Goal: Use online tool/utility: Use online tool/utility

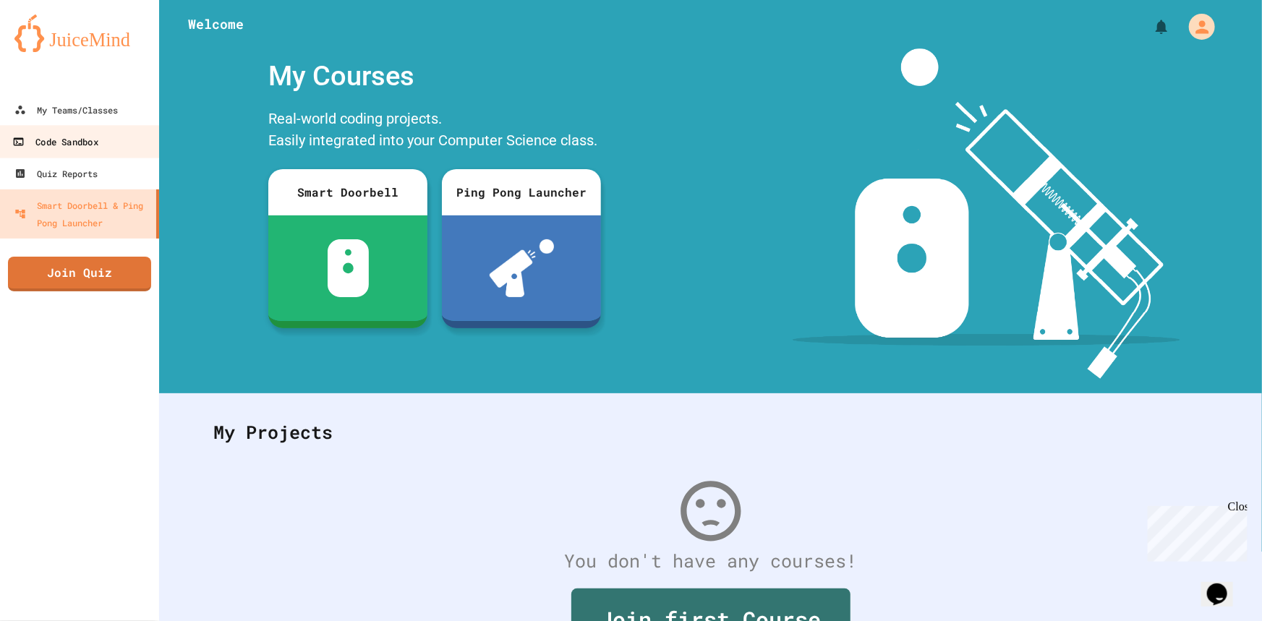
click at [79, 148] on div "Code Sandbox" at bounding box center [54, 142] width 85 height 18
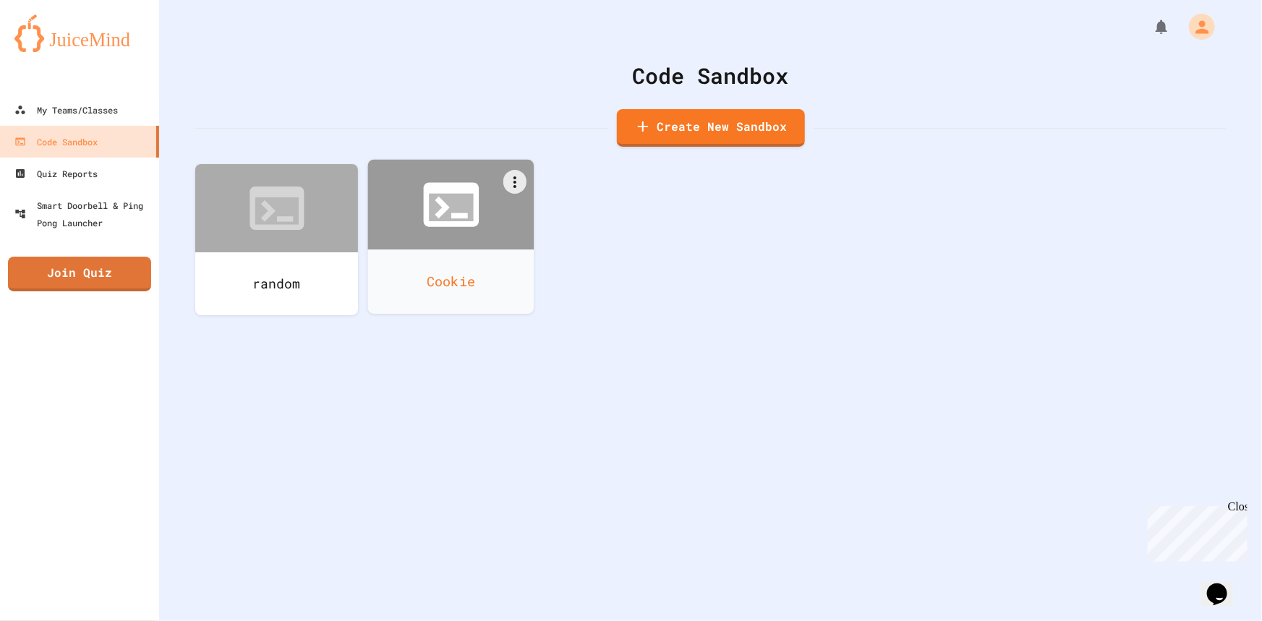
click at [439, 214] on icon at bounding box center [442, 208] width 15 height 22
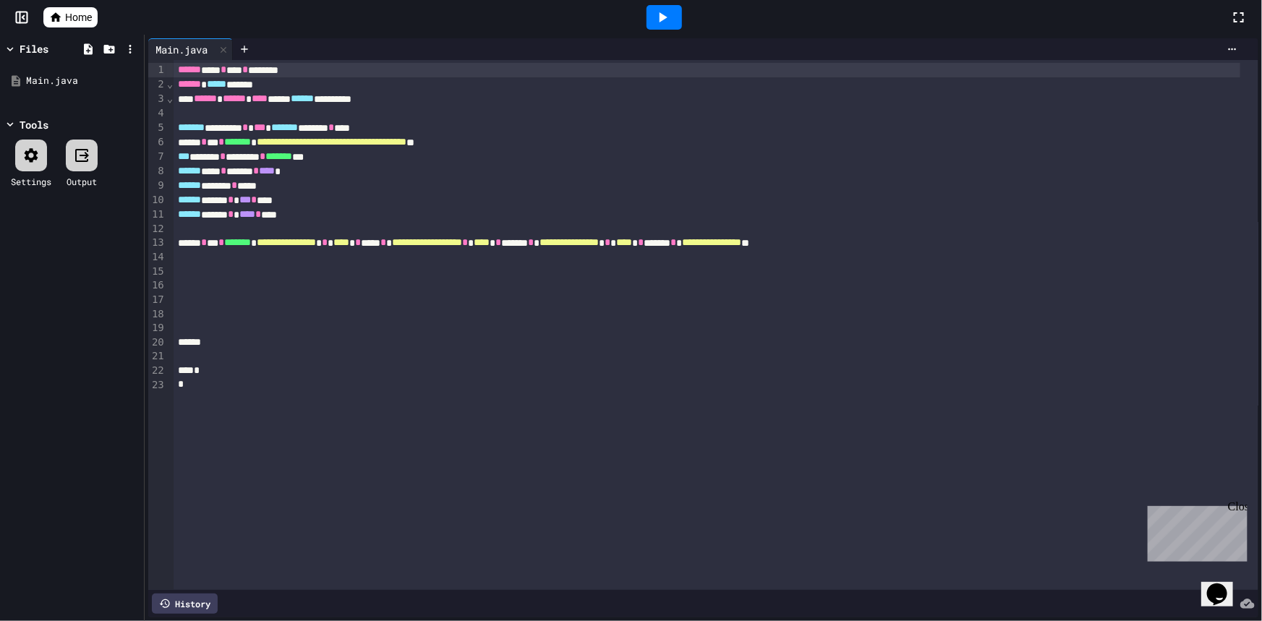
click at [662, 21] on icon at bounding box center [662, 17] width 17 height 17
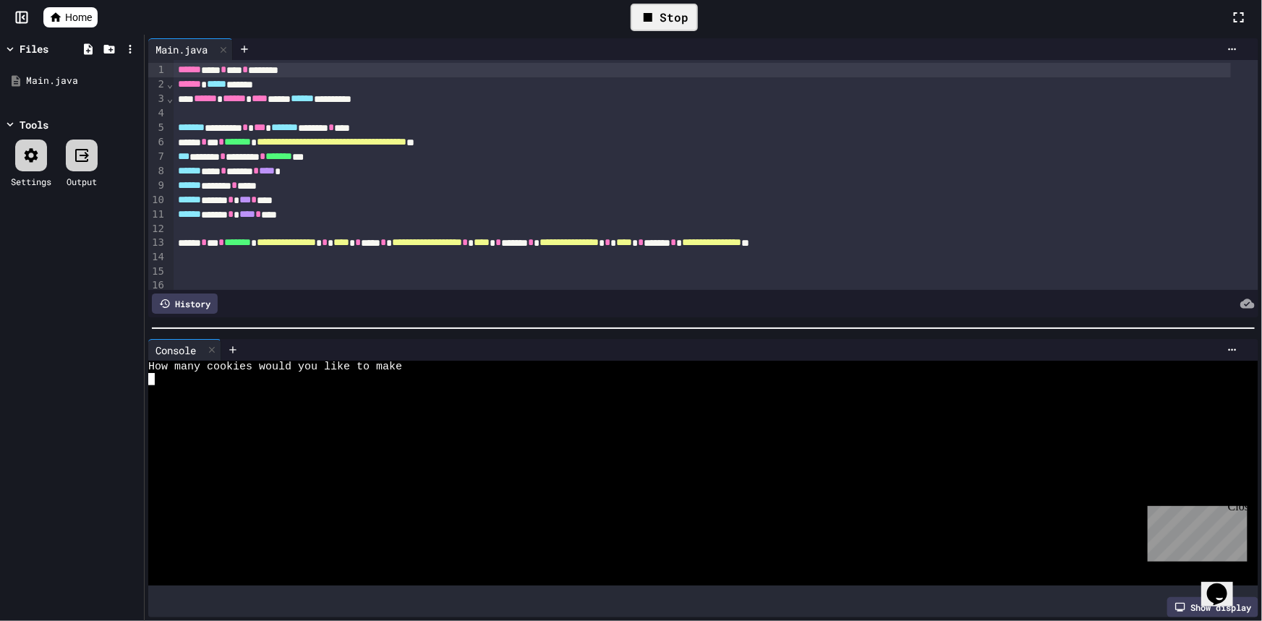
click at [153, 373] on textarea "Terminal input" at bounding box center [151, 379] width 7 height 12
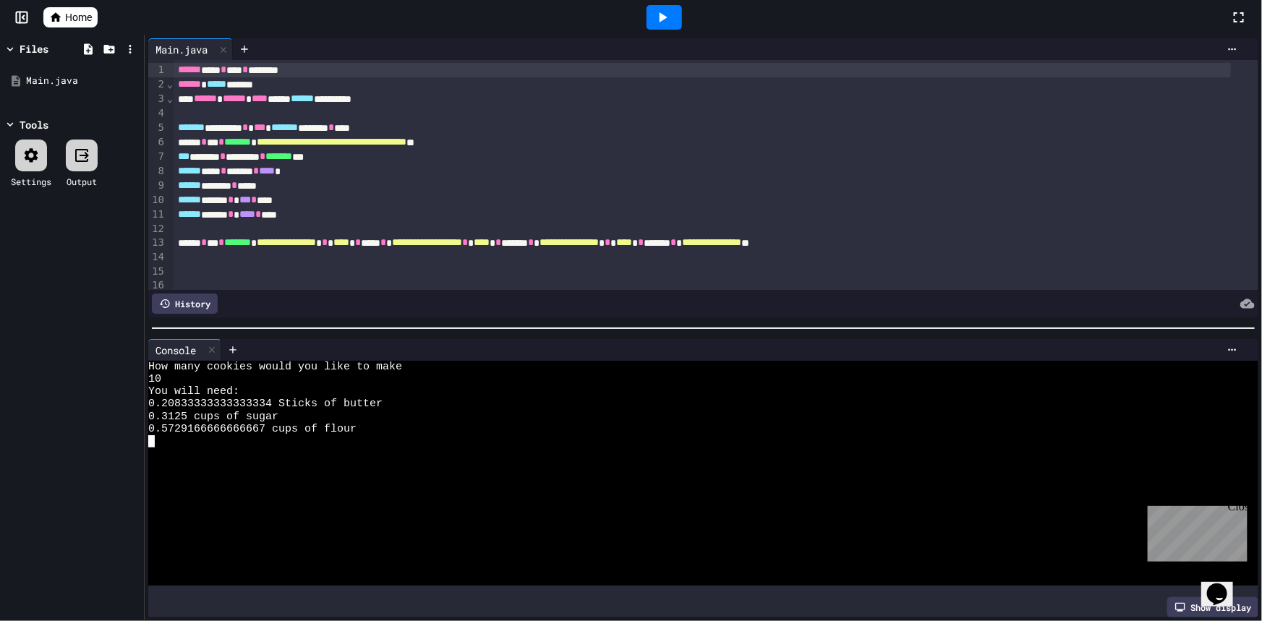
click at [657, 22] on icon at bounding box center [662, 17] width 17 height 17
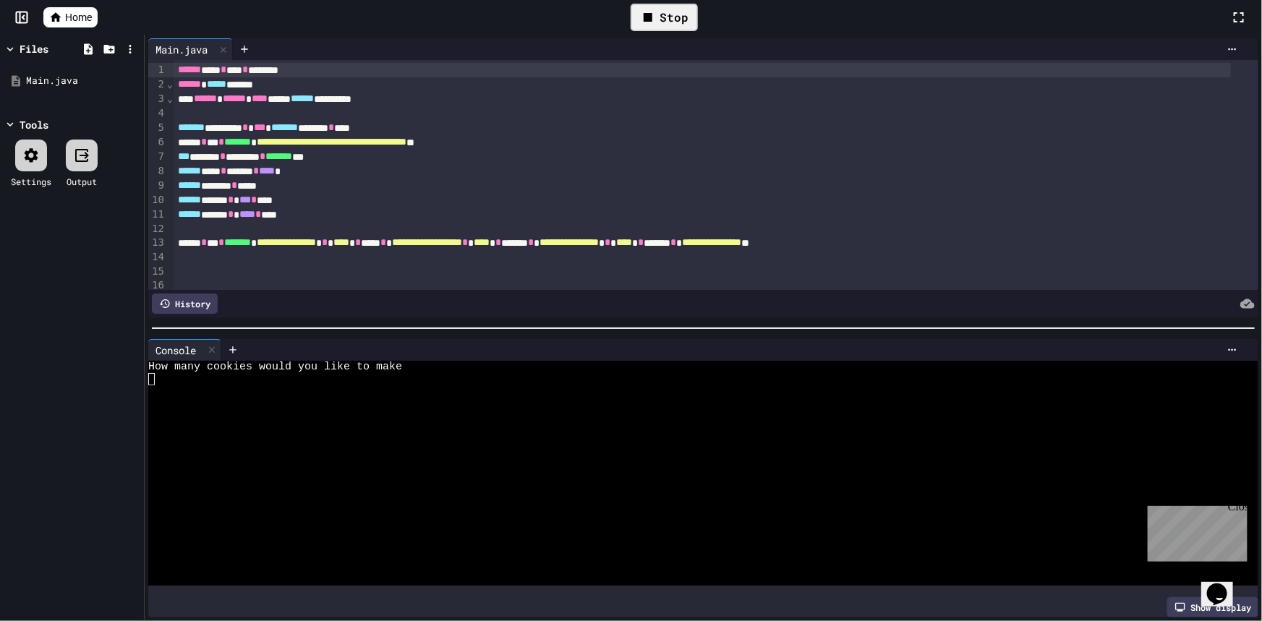
click at [151, 373] on textarea "Terminal input" at bounding box center [151, 379] width 7 height 12
